Goal: Communication & Community: Answer question/provide support

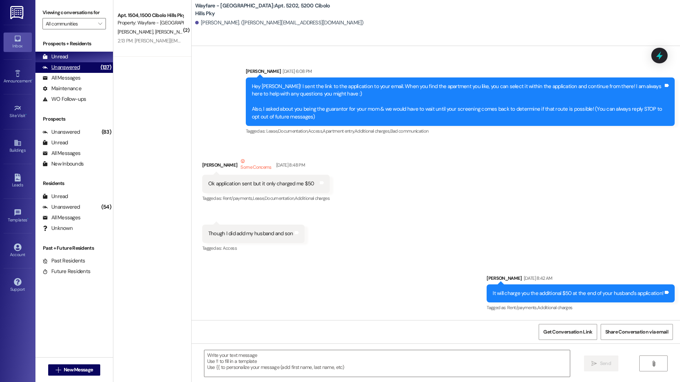
scroll to position [23800, 0]
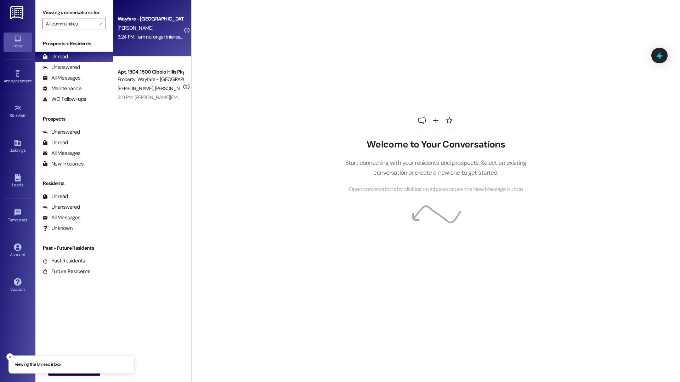
click at [133, 50] on div "Wayfare - Cibolo Hills Prospect K. Berber 3:24 PM: I am no longer interested. T…" at bounding box center [152, 28] width 78 height 57
